Goal: Check status: Check status

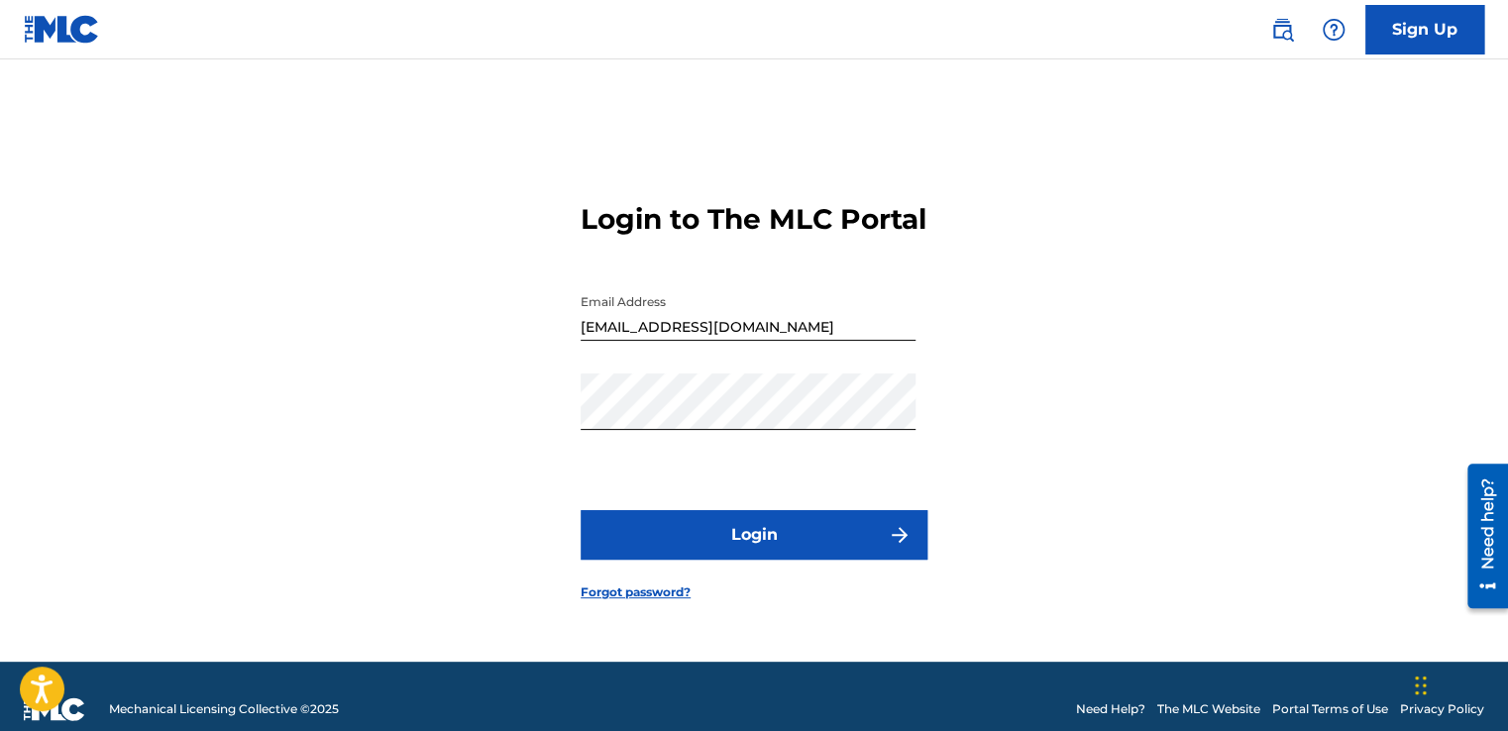
click at [748, 548] on button "Login" at bounding box center [753, 535] width 347 height 50
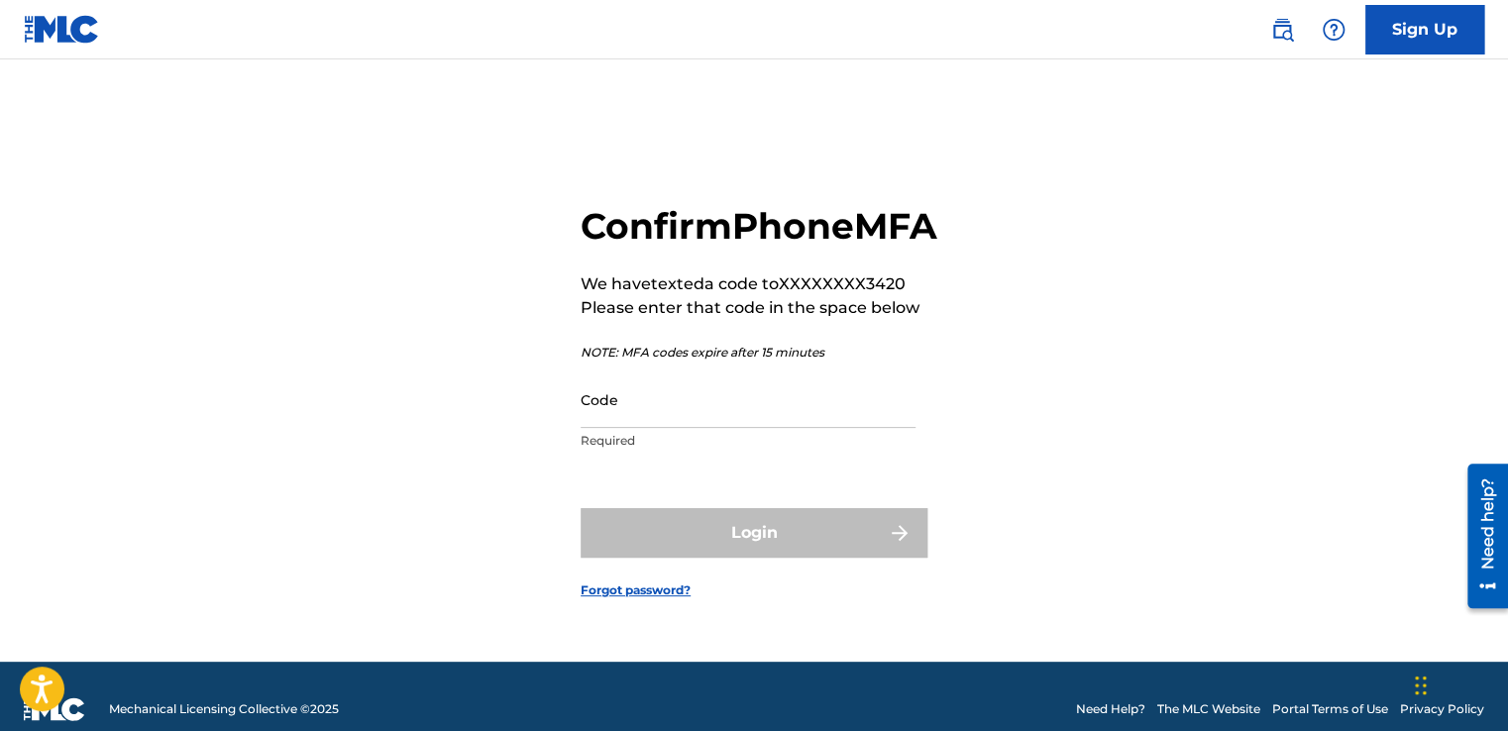
click at [609, 553] on div "Login" at bounding box center [753, 533] width 347 height 50
click at [617, 450] on p "Required" at bounding box center [747, 441] width 335 height 18
click at [607, 428] on input "Code" at bounding box center [747, 399] width 335 height 56
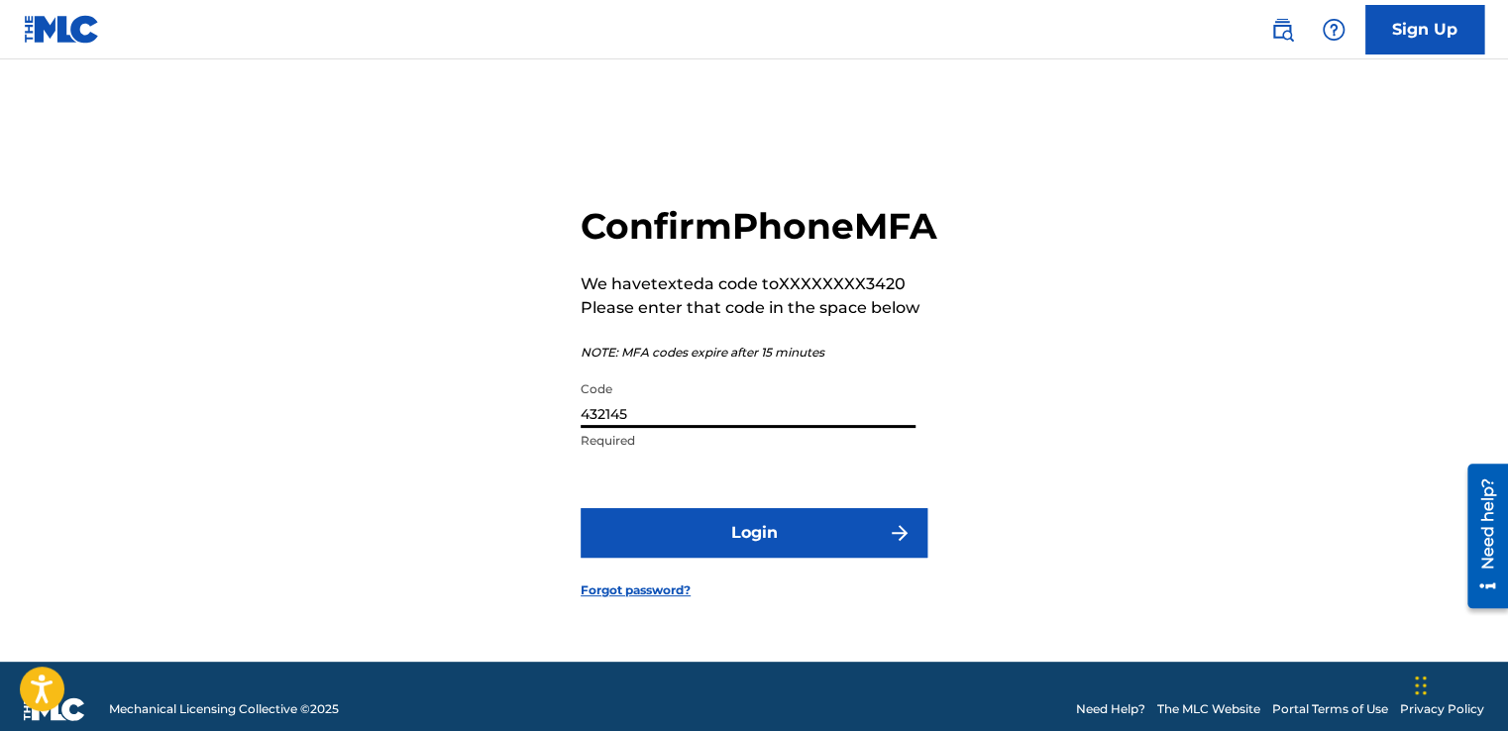
type input "432145"
click at [727, 553] on button "Login" at bounding box center [753, 533] width 347 height 50
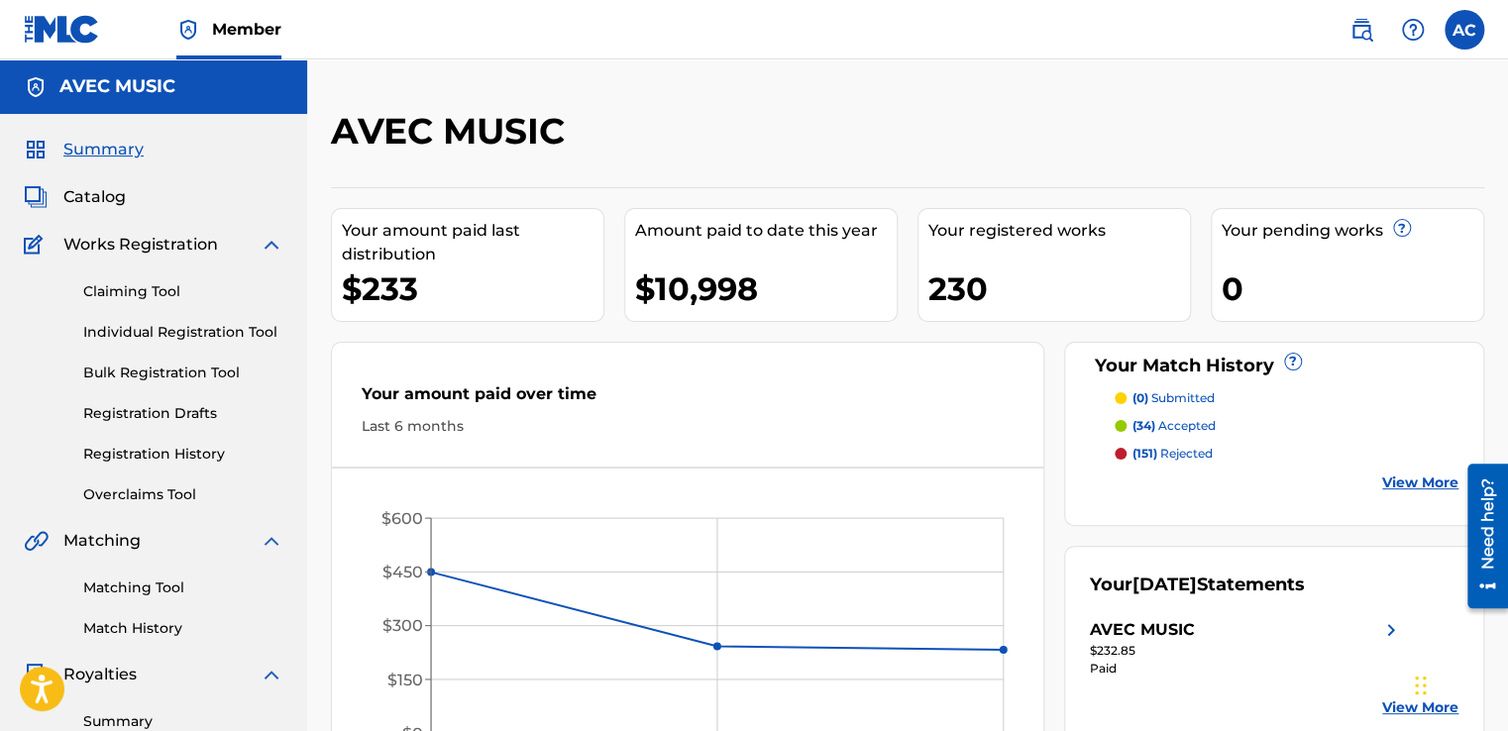
click at [161, 452] on link "Registration History" at bounding box center [183, 454] width 200 height 21
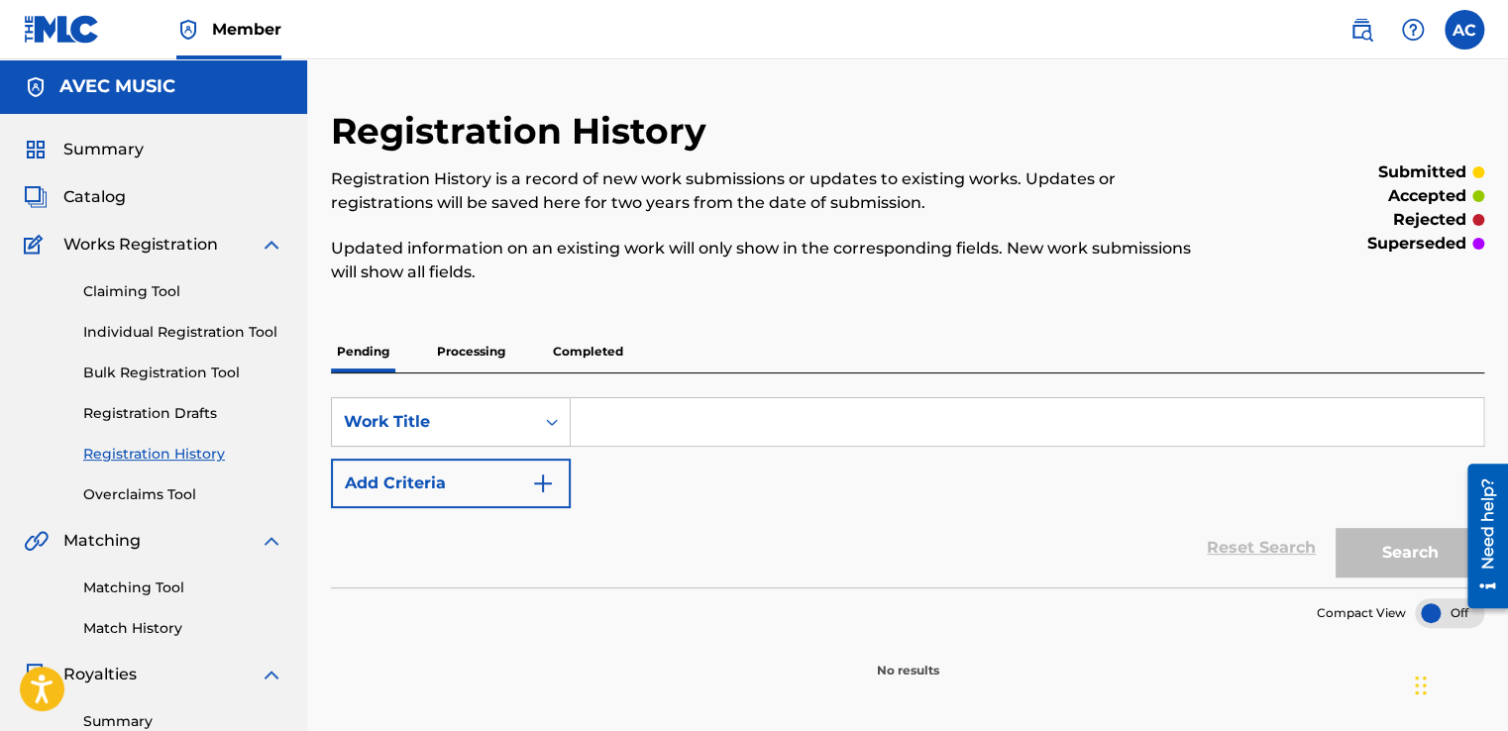
click at [361, 347] on p "Pending" at bounding box center [363, 352] width 64 height 42
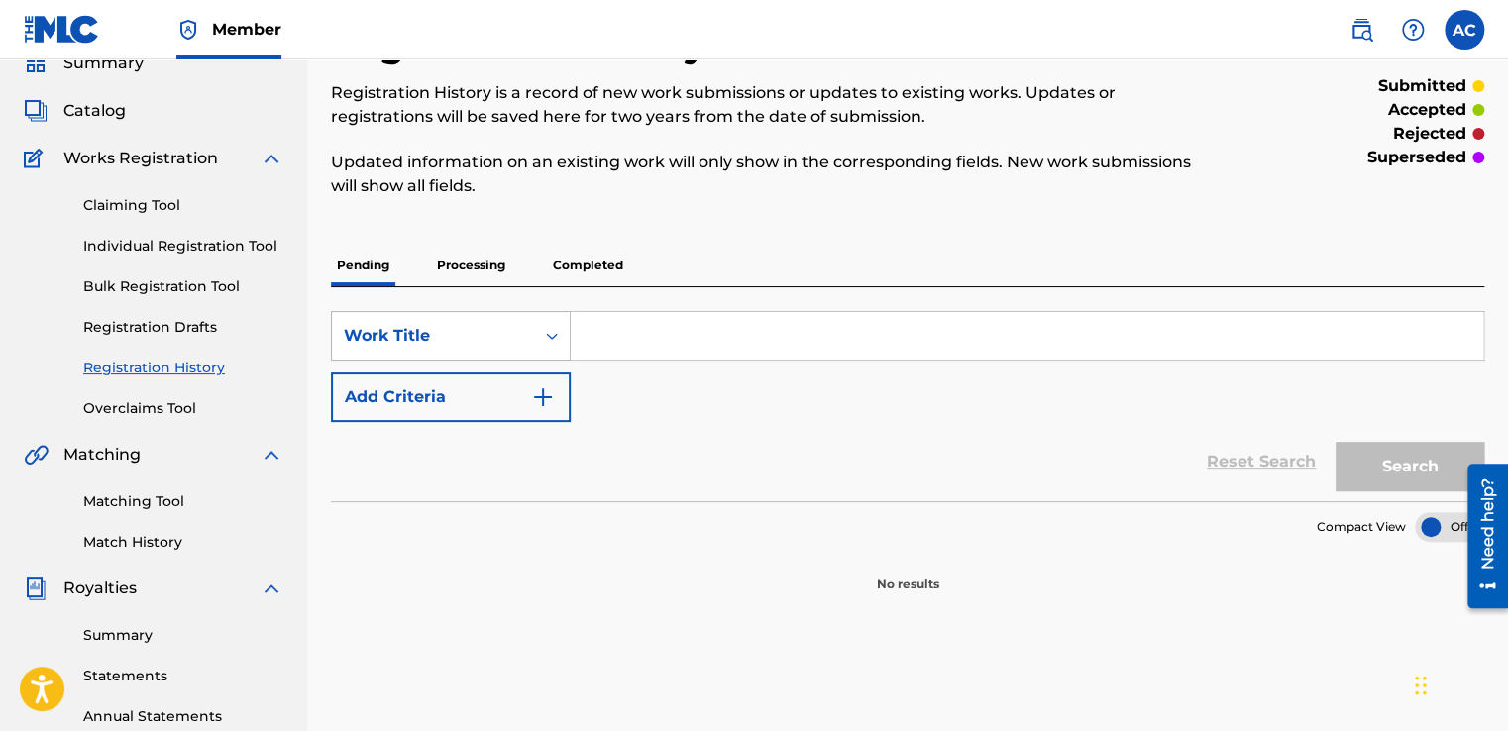
scroll to position [119, 0]
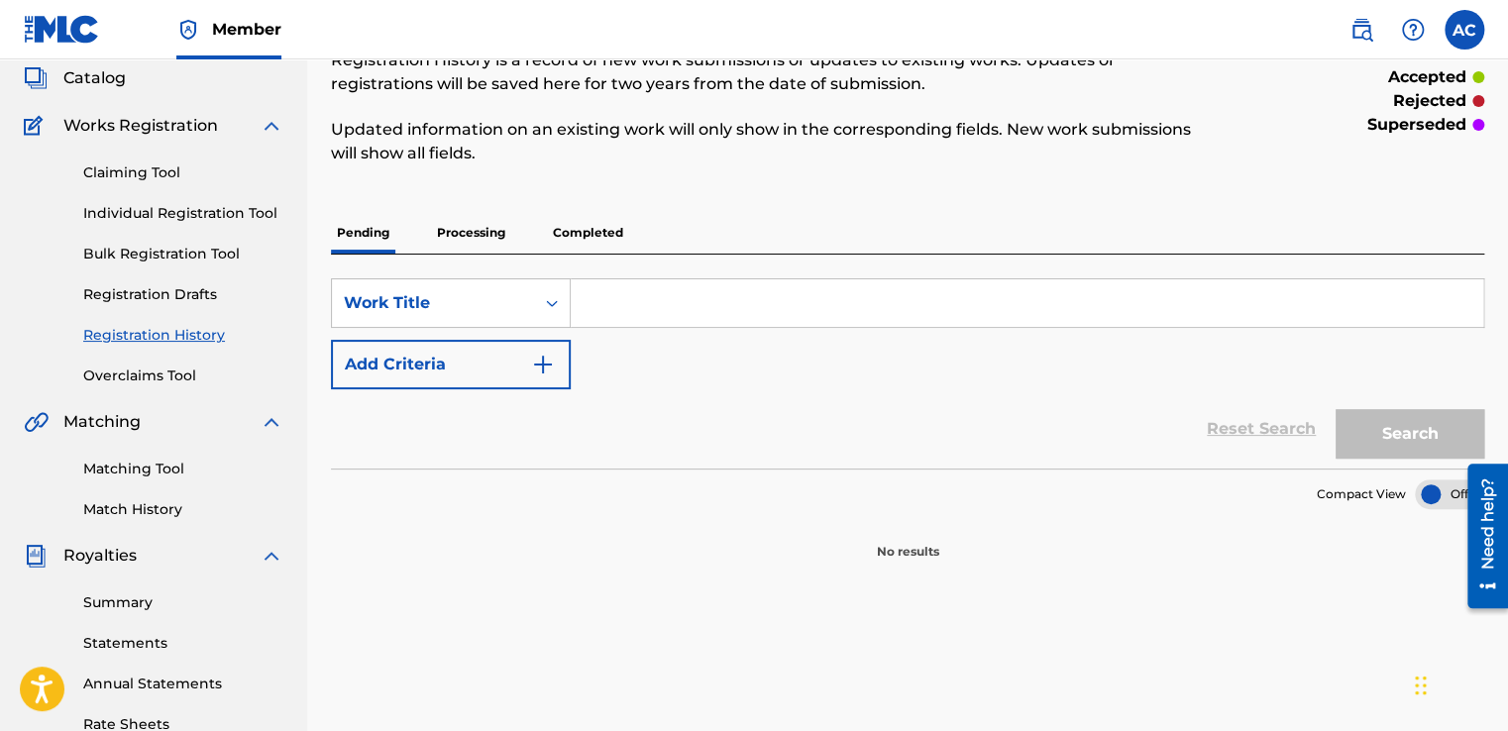
click at [468, 235] on p "Processing" at bounding box center [471, 233] width 80 height 42
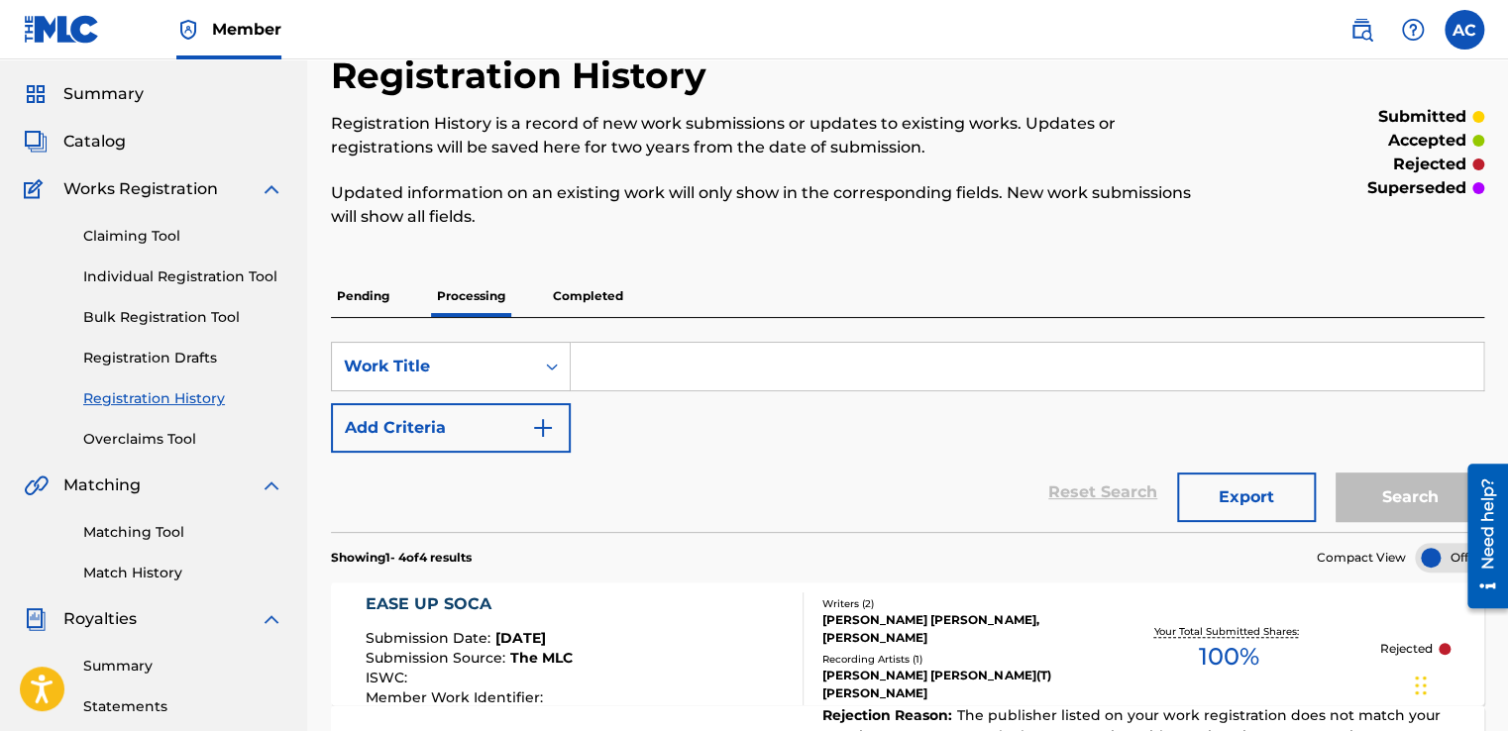
scroll to position [52, 0]
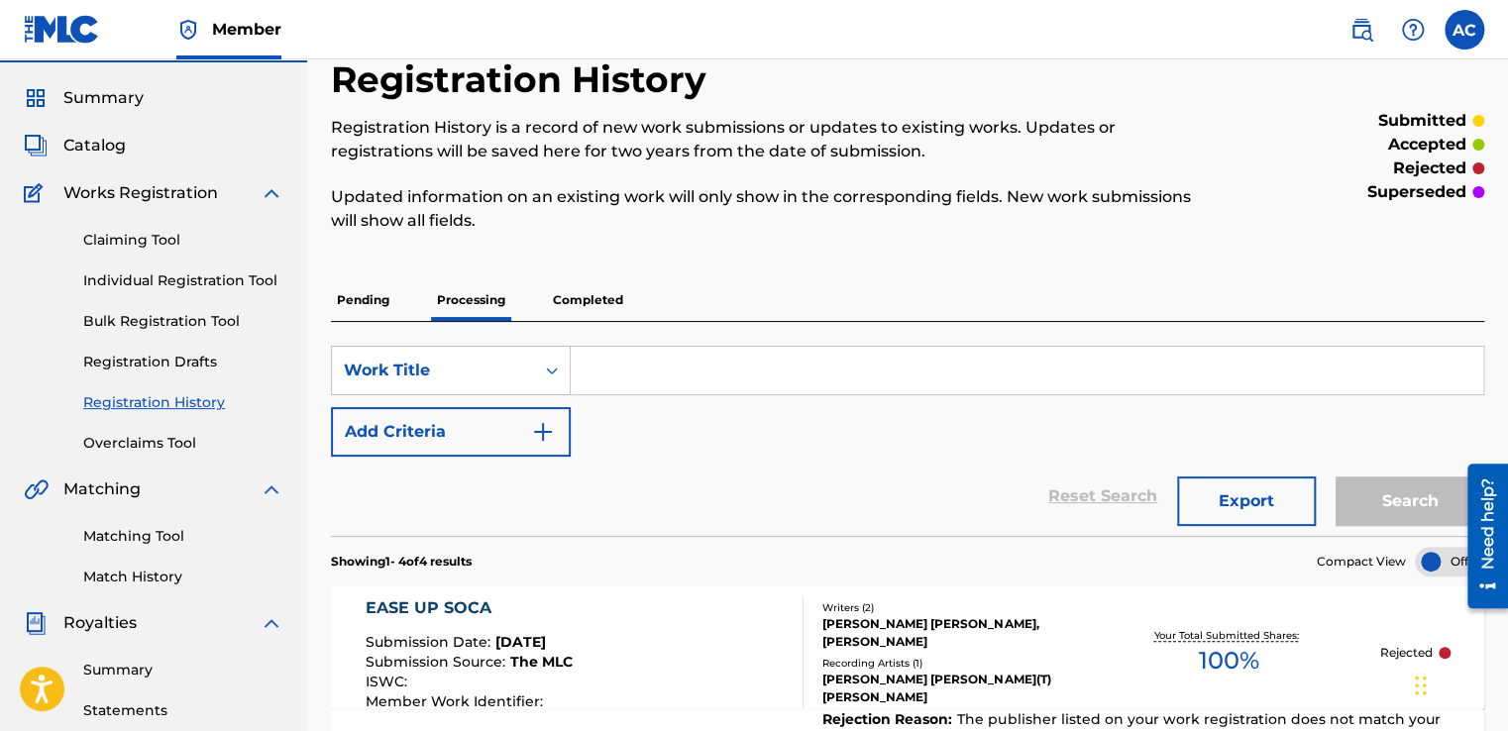
click at [575, 300] on p "Completed" at bounding box center [588, 300] width 82 height 42
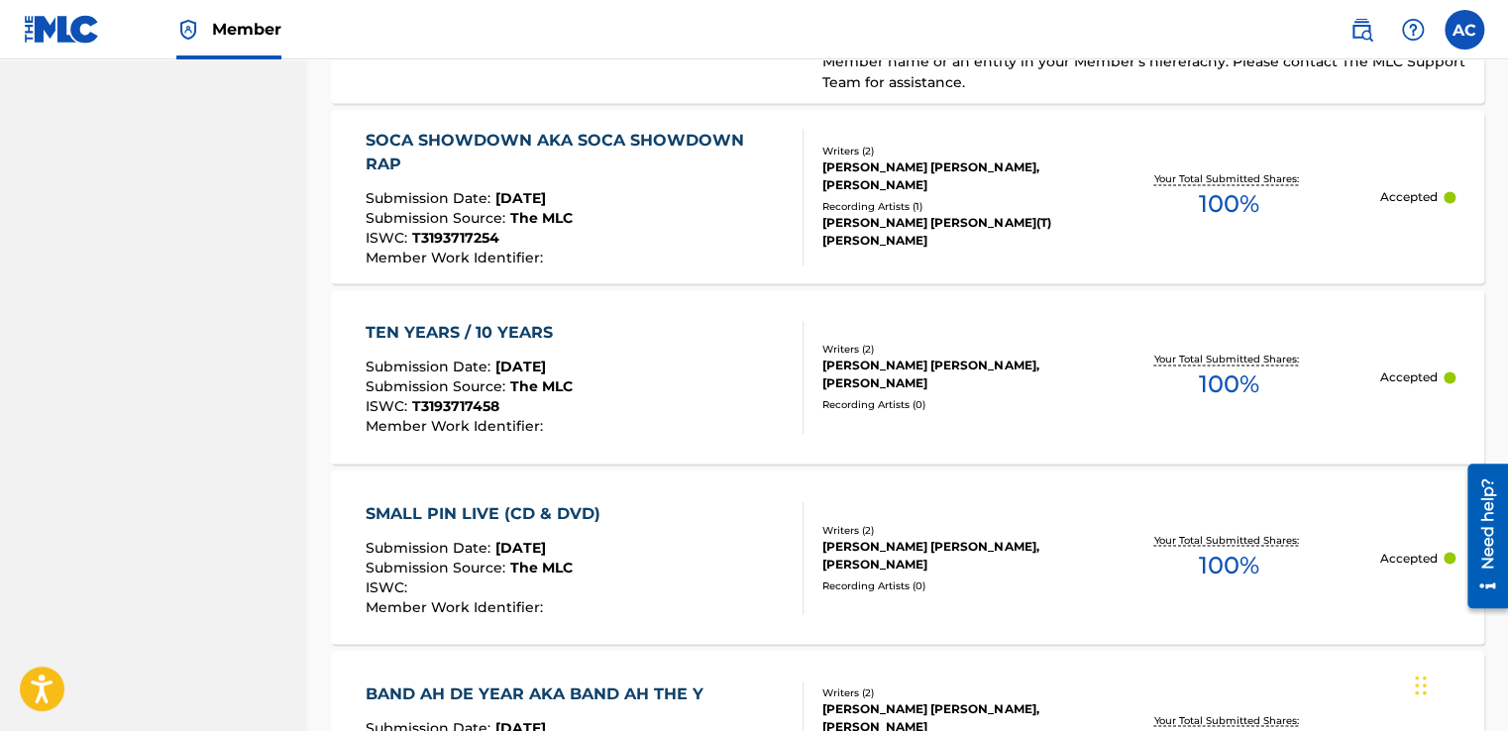
scroll to position [1387, 0]
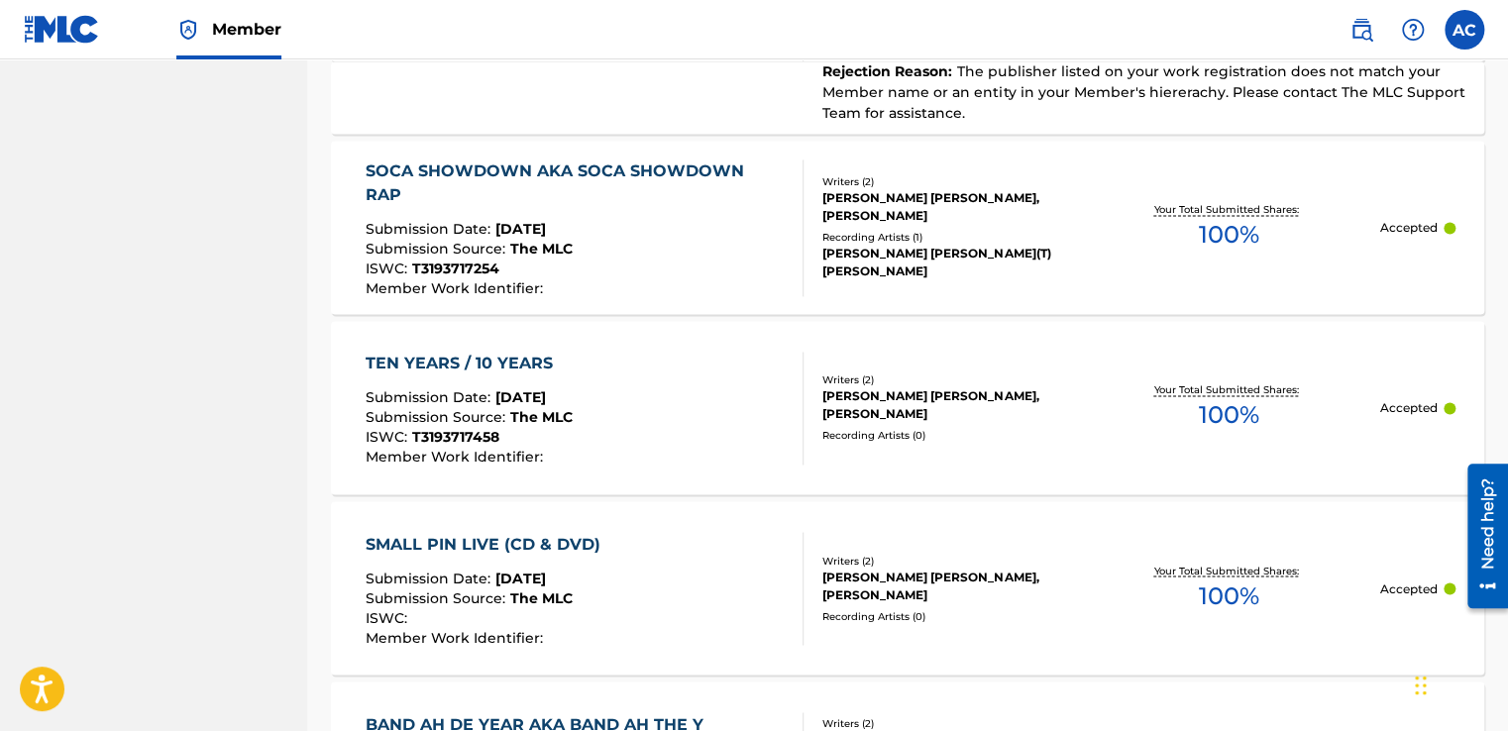
click at [622, 188] on div "SOCA SHOWDOWN AKA SOCA SHOWDOWN RAP" at bounding box center [576, 183] width 421 height 48
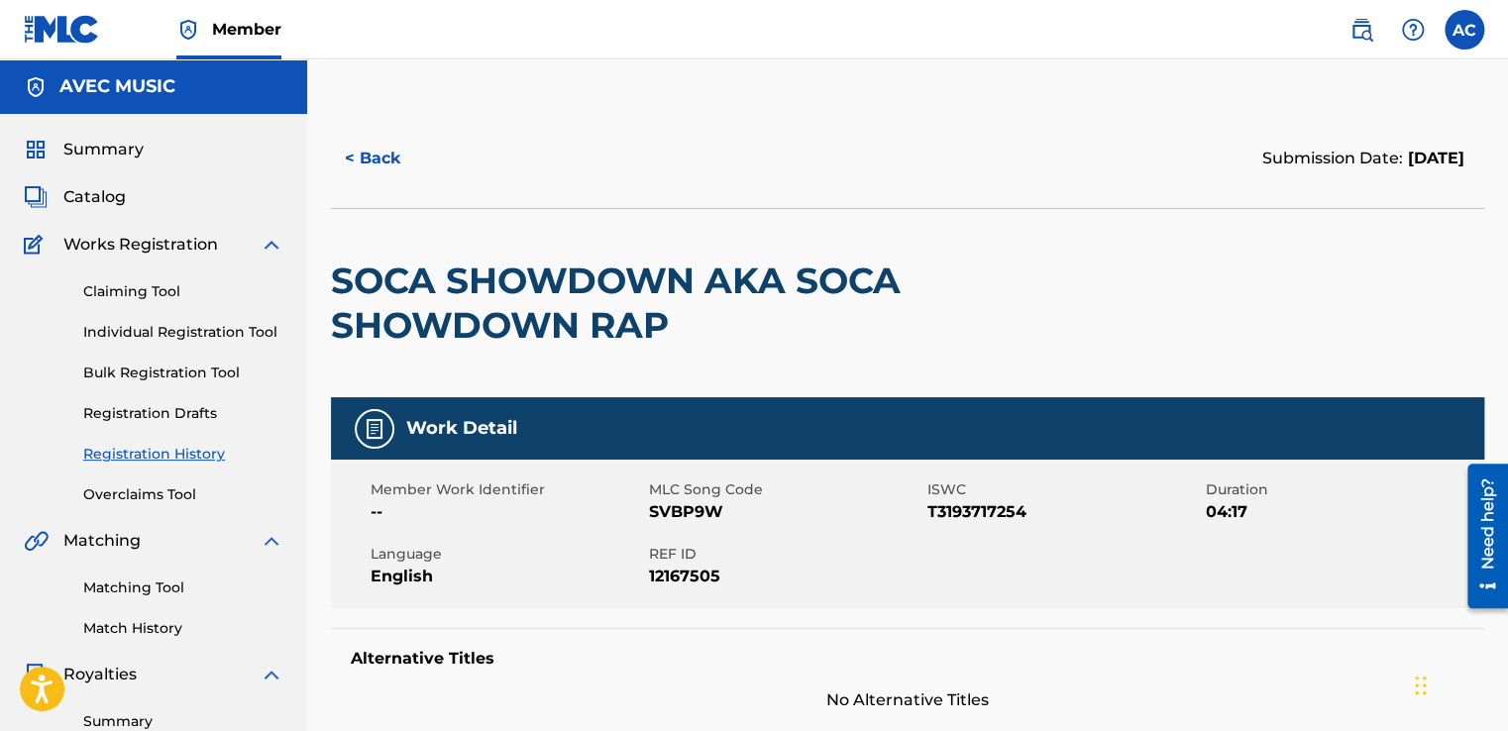
click at [382, 153] on button "< Back" at bounding box center [390, 159] width 119 height 50
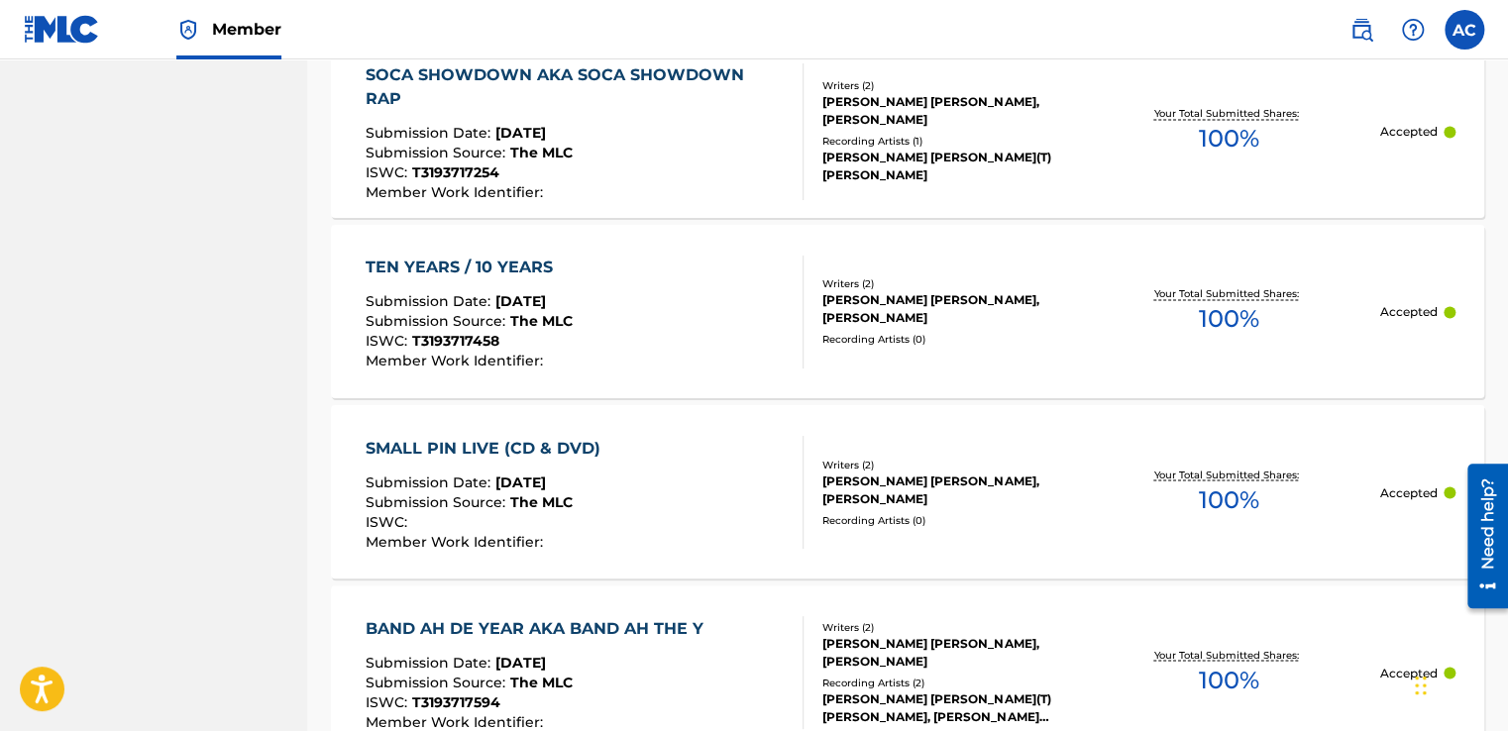
scroll to position [1487, 0]
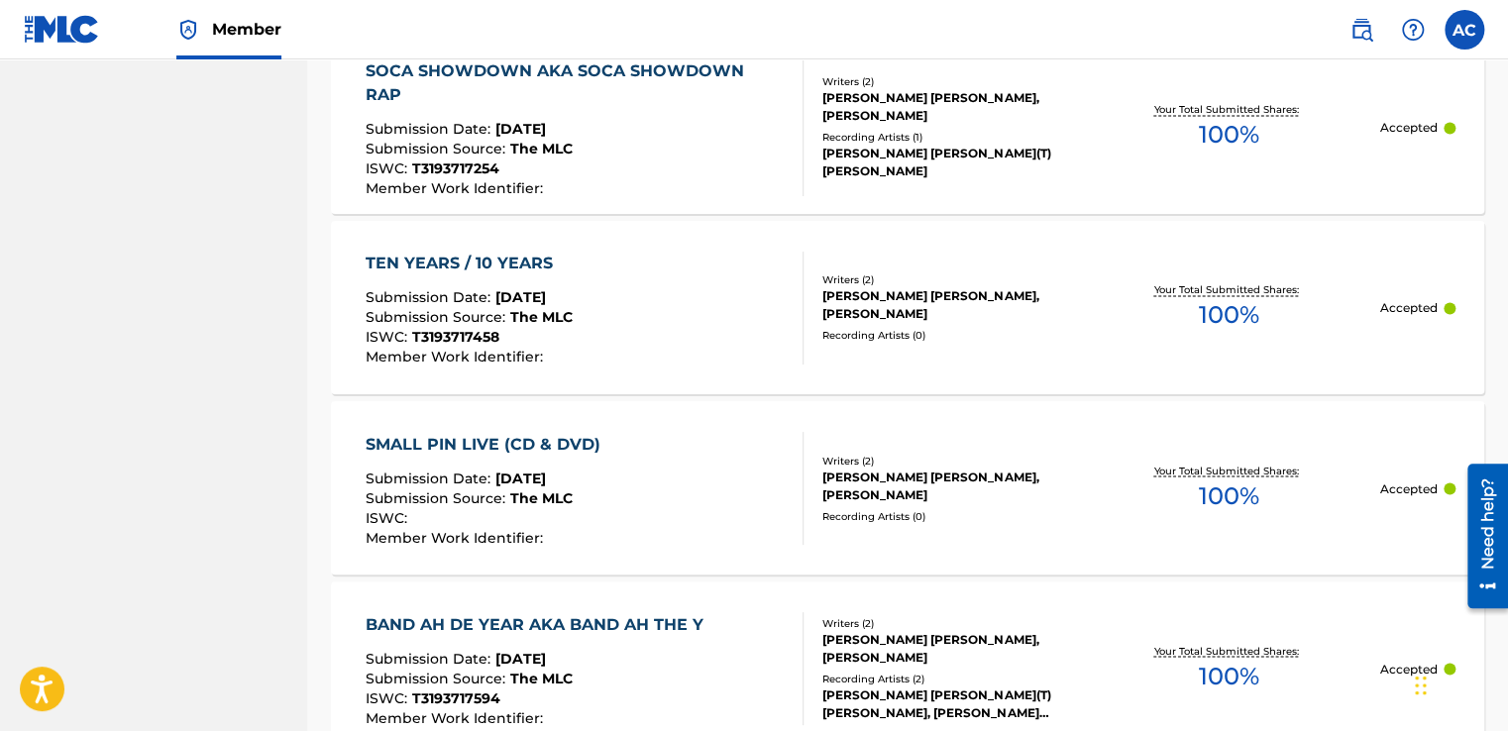
click at [847, 287] on div "[PERSON_NAME] [PERSON_NAME], [PERSON_NAME]" at bounding box center [949, 305] width 255 height 36
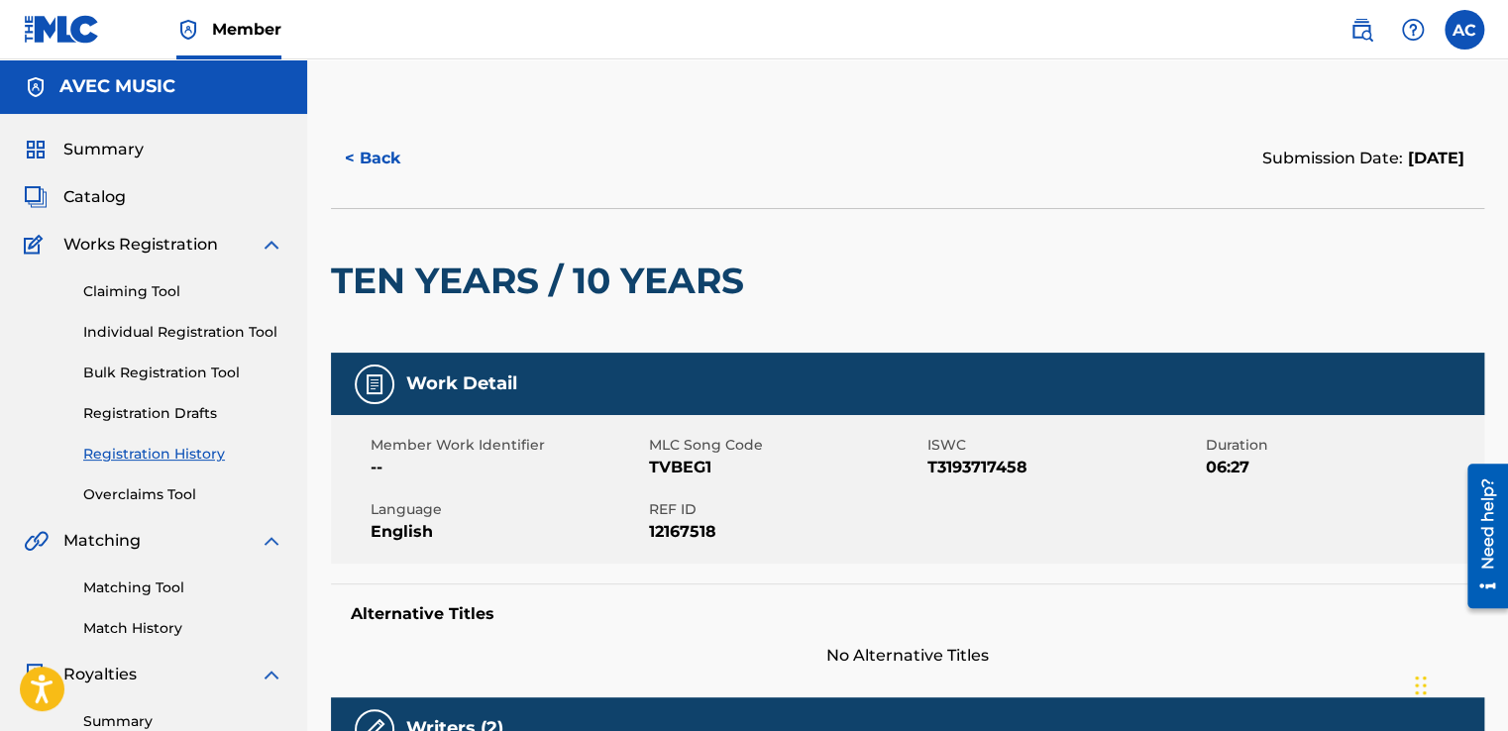
click at [370, 165] on button "< Back" at bounding box center [390, 159] width 119 height 50
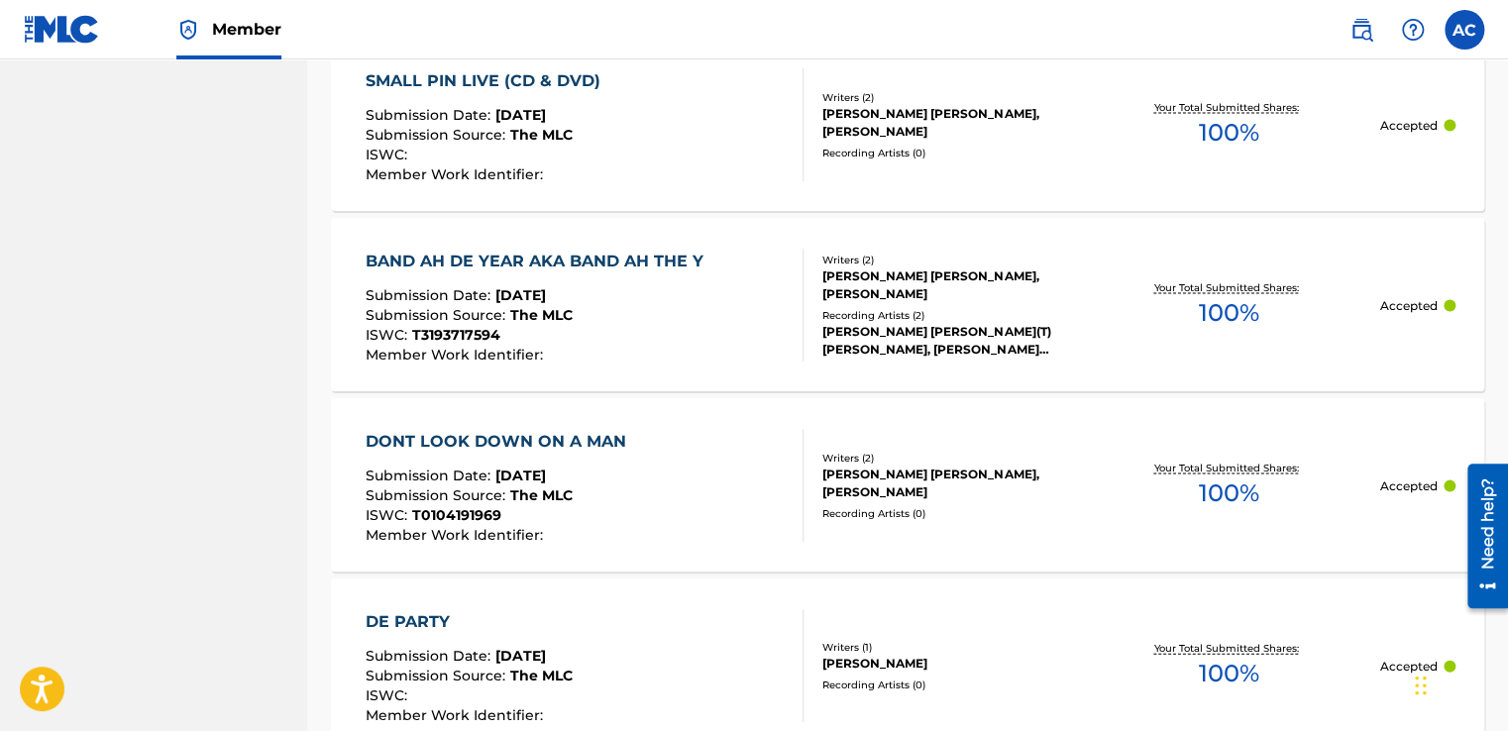
scroll to position [1883, 0]
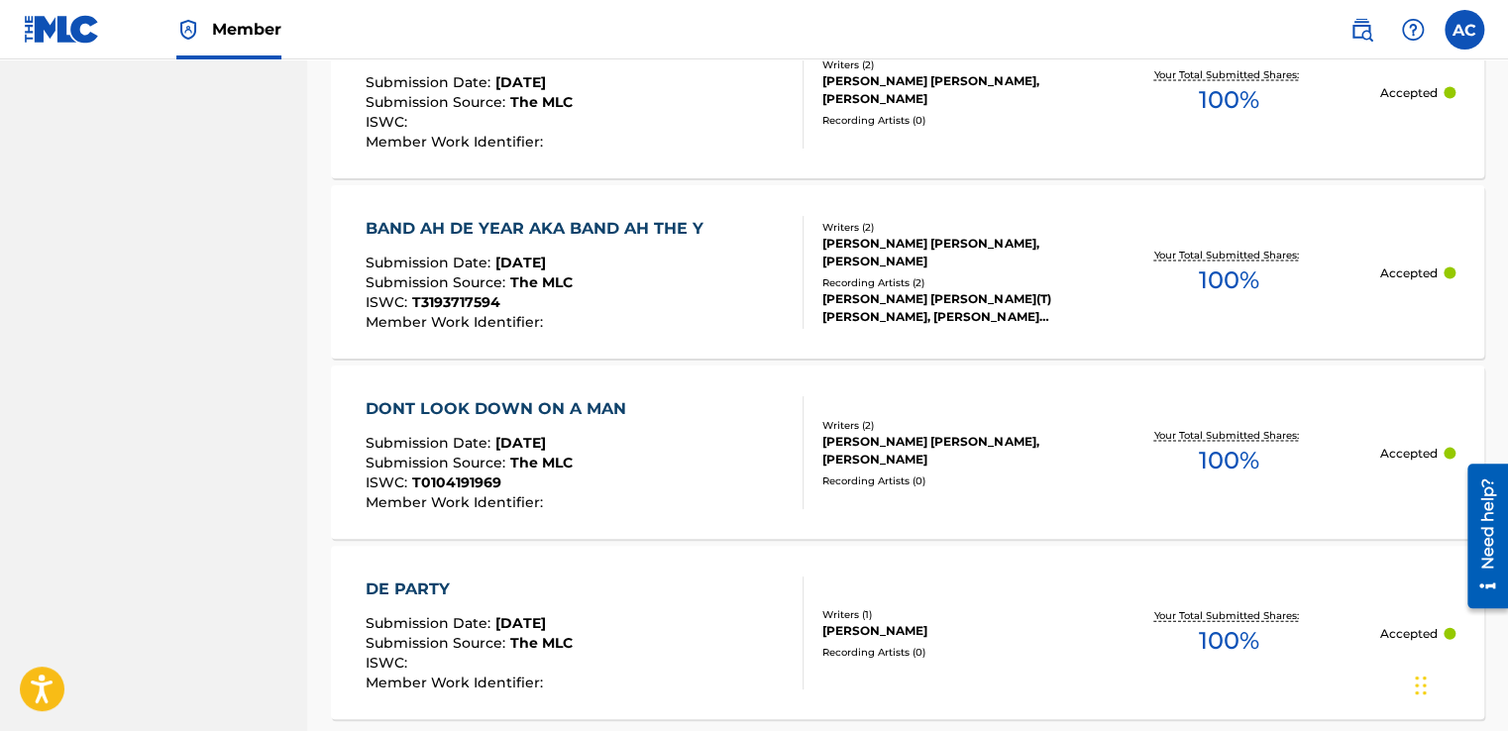
click at [835, 238] on div "[PERSON_NAME] [PERSON_NAME], [PERSON_NAME]" at bounding box center [949, 252] width 255 height 36
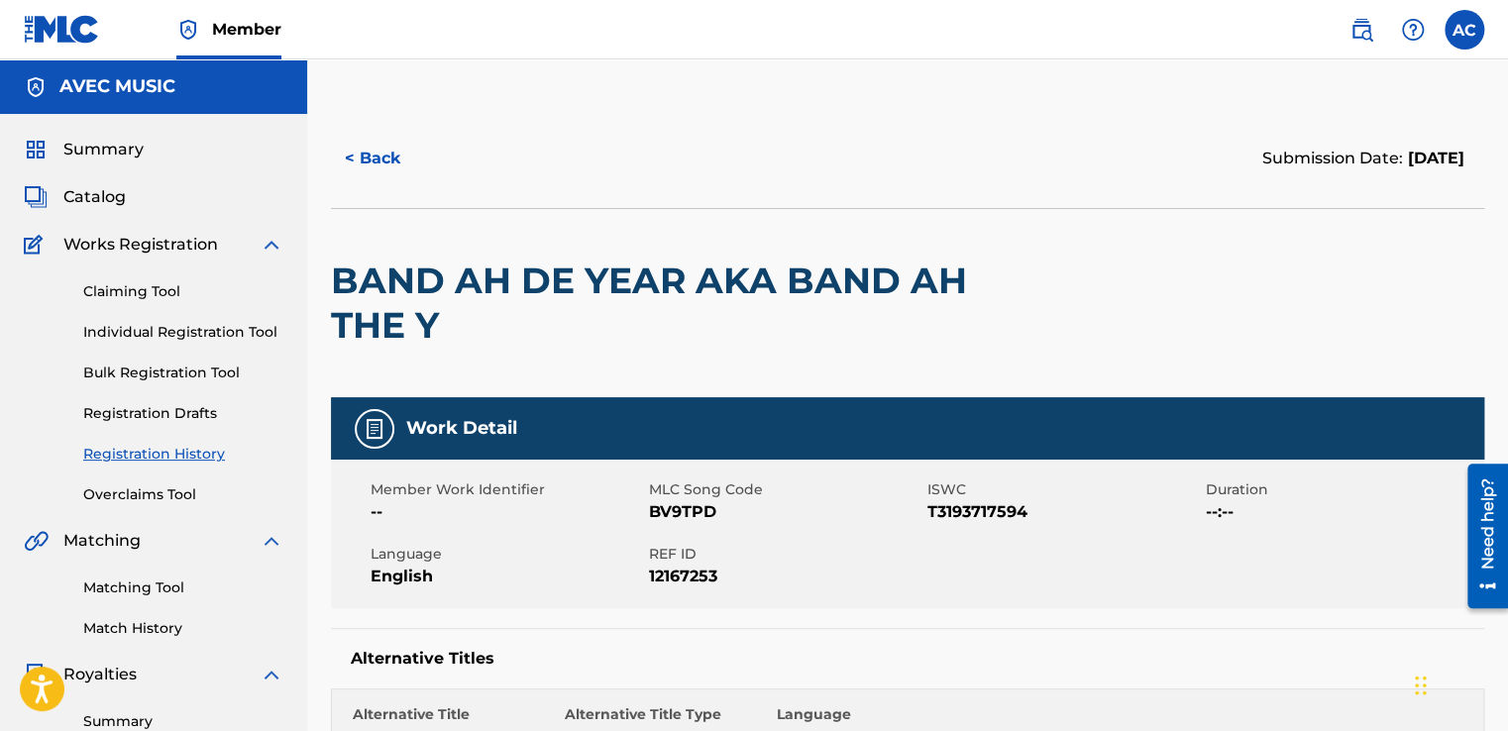
click at [377, 157] on button "< Back" at bounding box center [390, 159] width 119 height 50
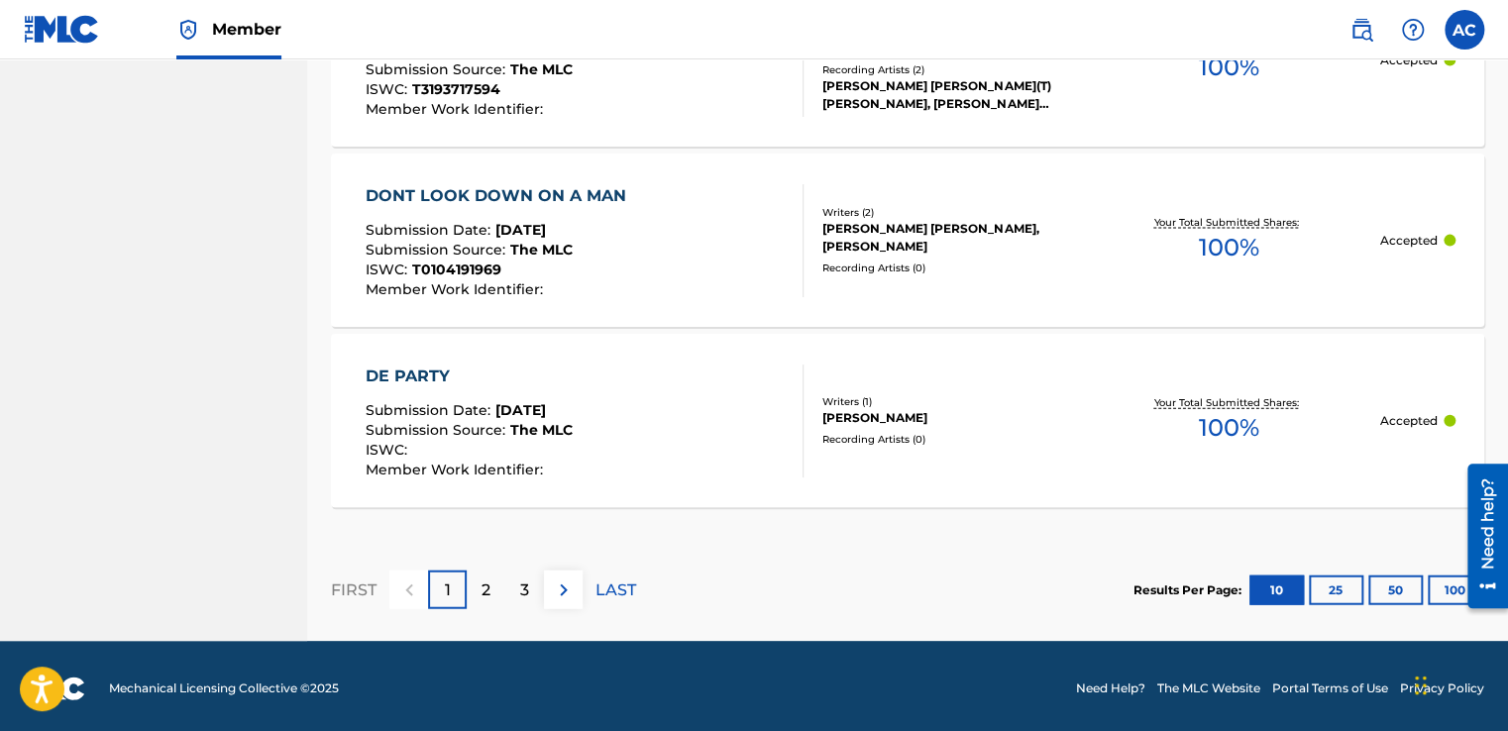
scroll to position [2099, 0]
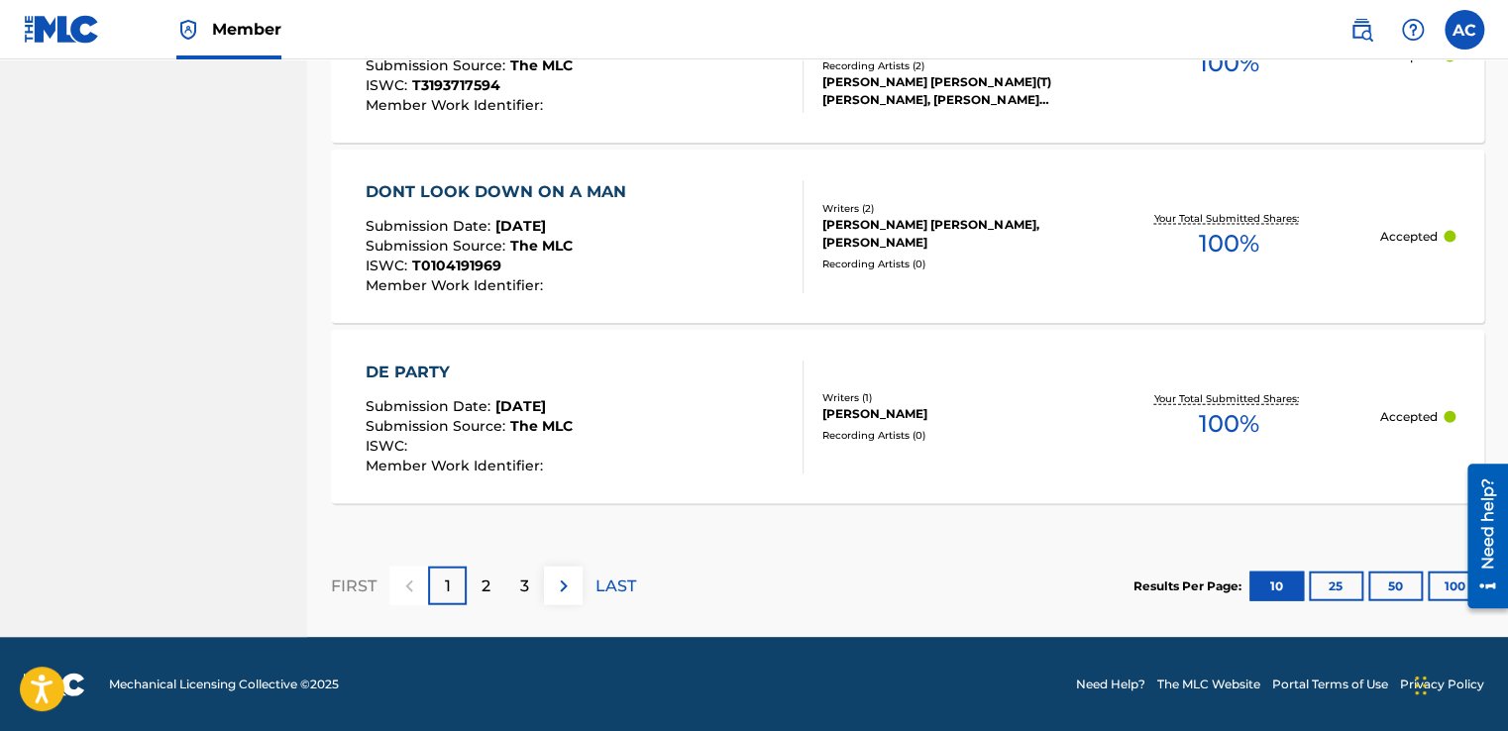
click at [464, 184] on div "DONT LOOK DOWN ON A MAN" at bounding box center [501, 192] width 270 height 24
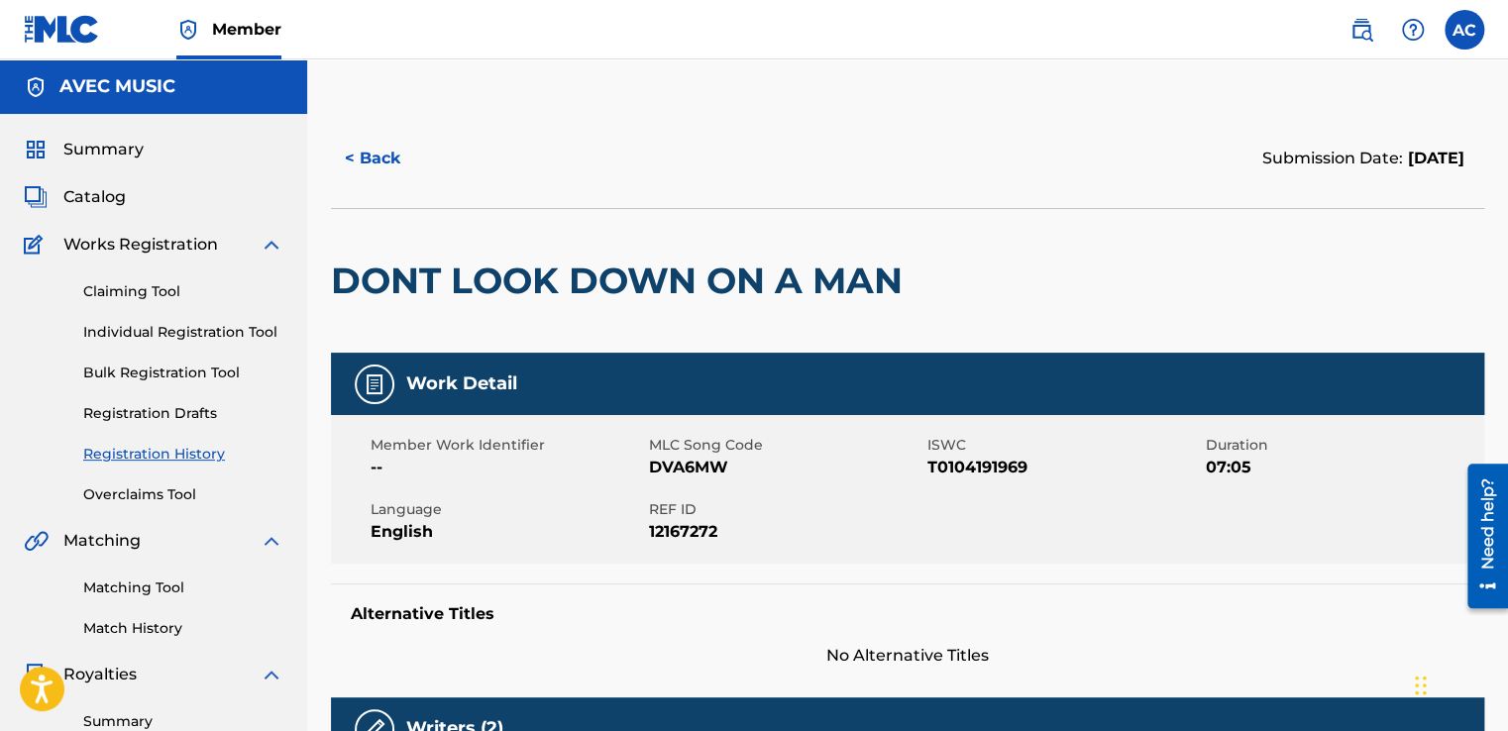
click at [372, 157] on button "< Back" at bounding box center [390, 159] width 119 height 50
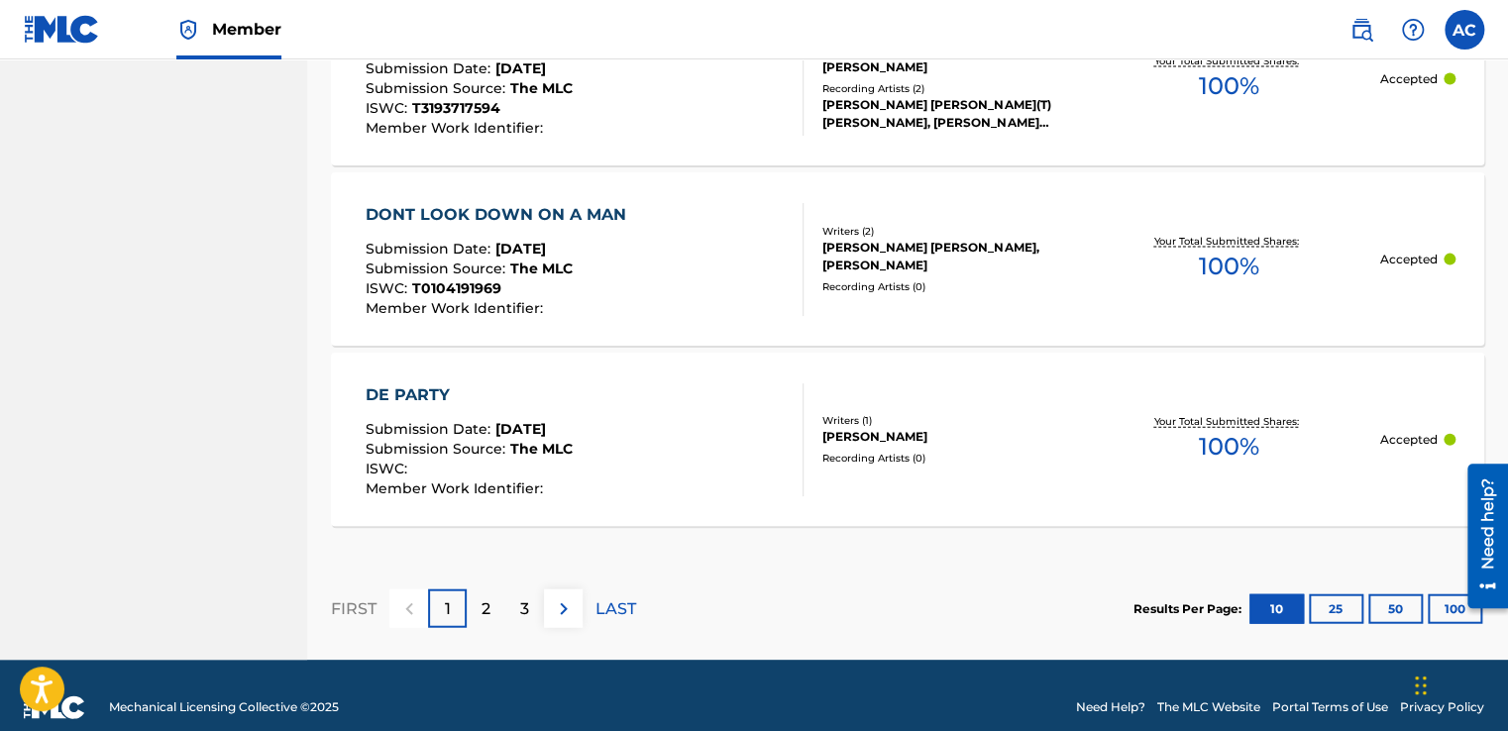
scroll to position [2099, 0]
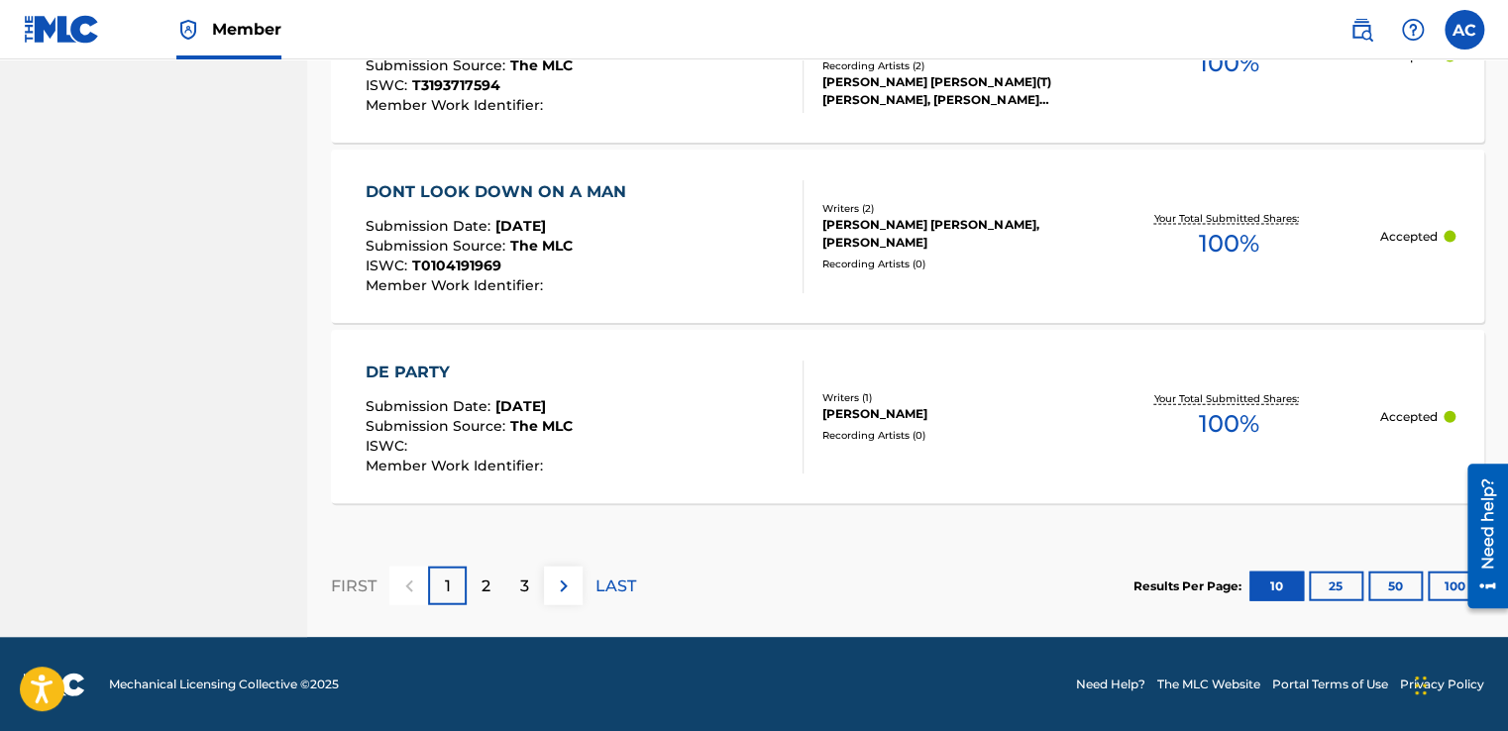
click at [430, 406] on span "Submission Date :" at bounding box center [431, 406] width 130 height 18
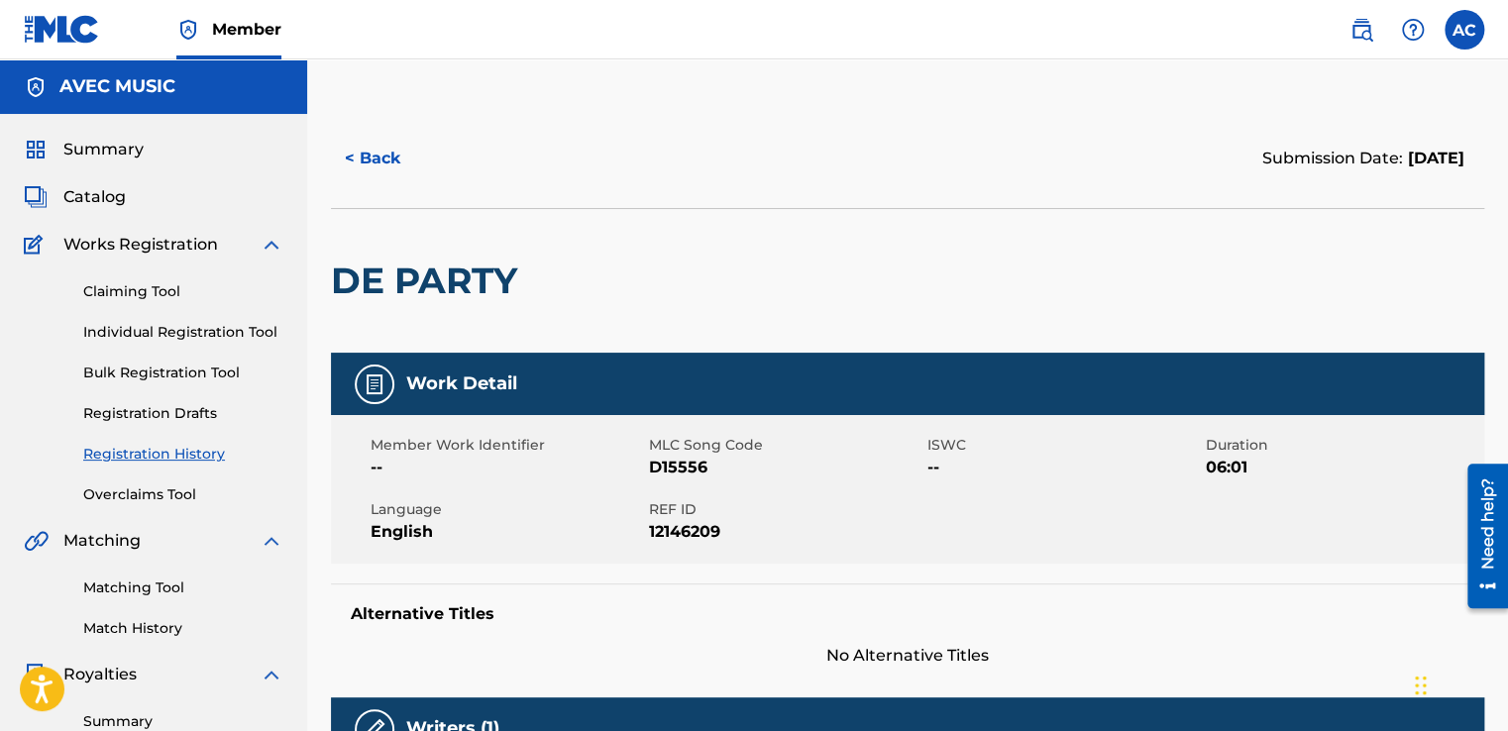
click at [367, 156] on button "< Back" at bounding box center [390, 159] width 119 height 50
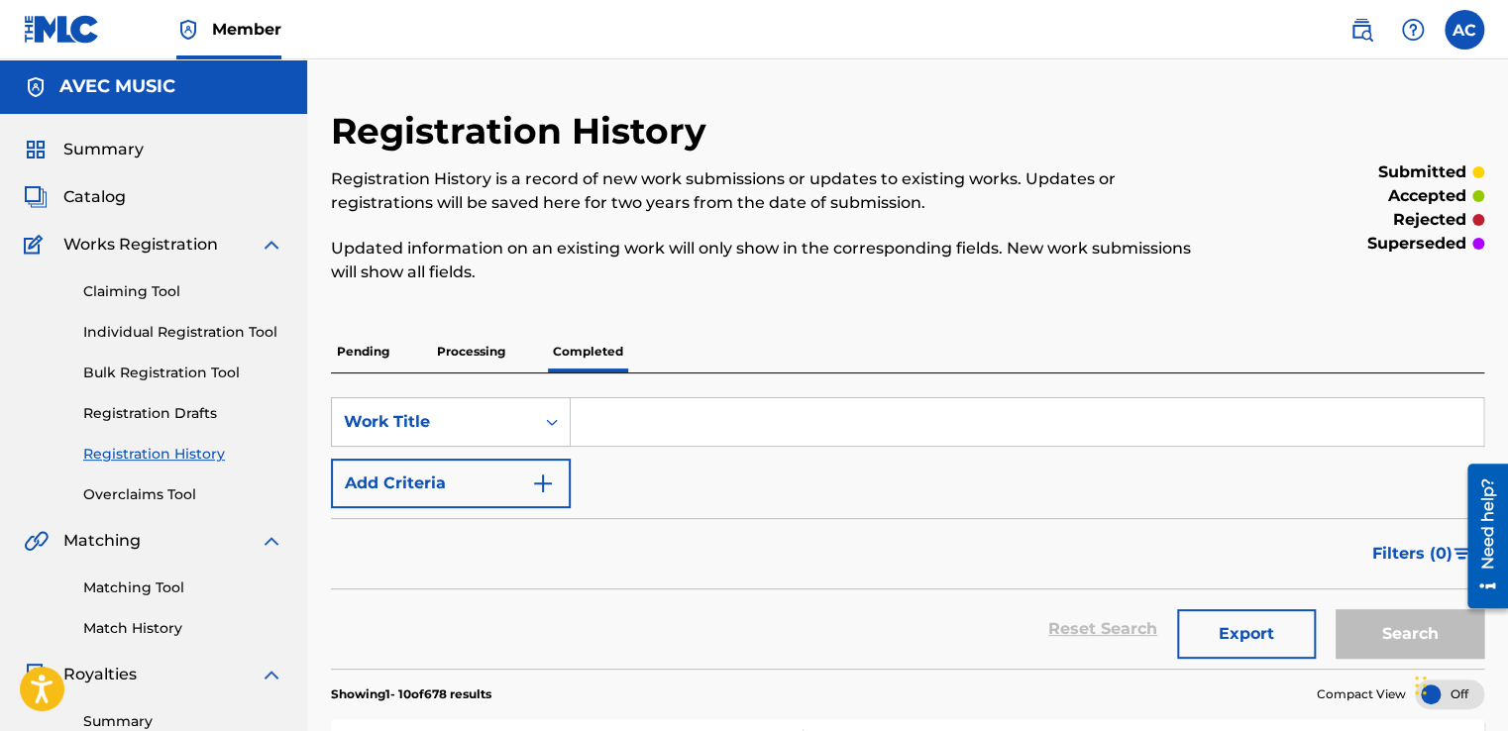
scroll to position [496, 0]
